Goal: Transaction & Acquisition: Download file/media

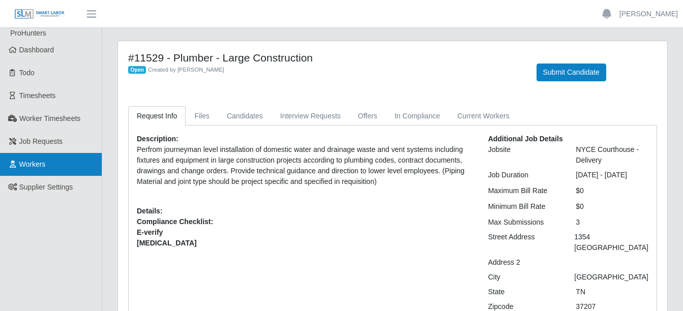
click at [26, 168] on span "Workers" at bounding box center [32, 164] width 26 height 8
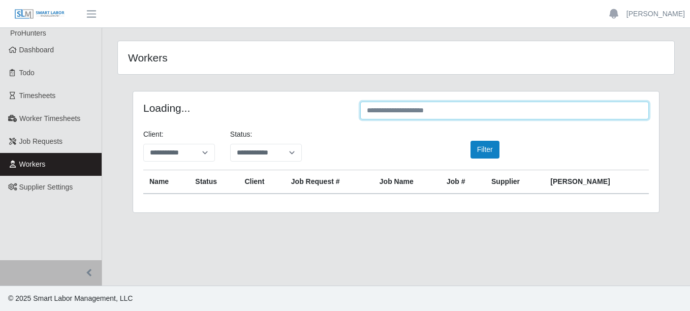
click at [417, 109] on input "text" at bounding box center [504, 111] width 289 height 18
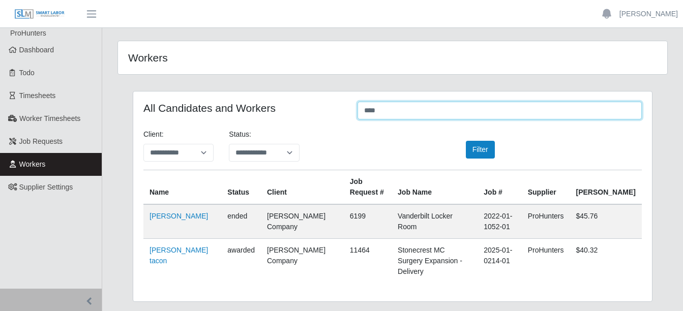
type input "****"
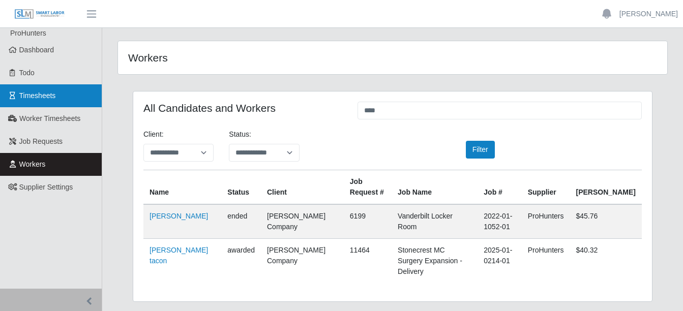
click at [30, 95] on span "Timesheets" at bounding box center [37, 95] width 37 height 8
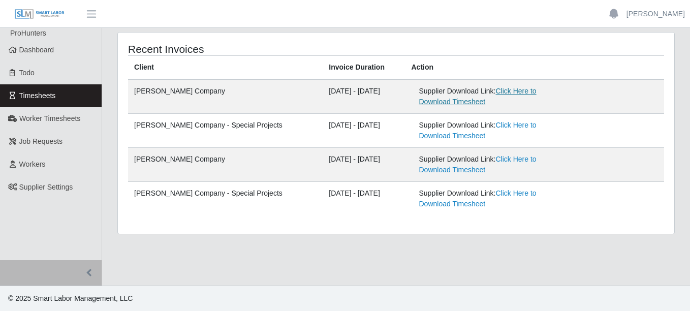
click at [490, 92] on link "Click Here to Download Timesheet" at bounding box center [477, 96] width 117 height 19
click at [538, 86] on div "Supplier Download Link: Click Here to Download Timesheet" at bounding box center [493, 96] width 149 height 21
click at [532, 92] on link "Click Here to Download Timesheet" at bounding box center [477, 96] width 117 height 19
click at [514, 160] on link "Click Here to Download Timesheet" at bounding box center [477, 164] width 117 height 19
